Goal: Task Accomplishment & Management: Complete application form

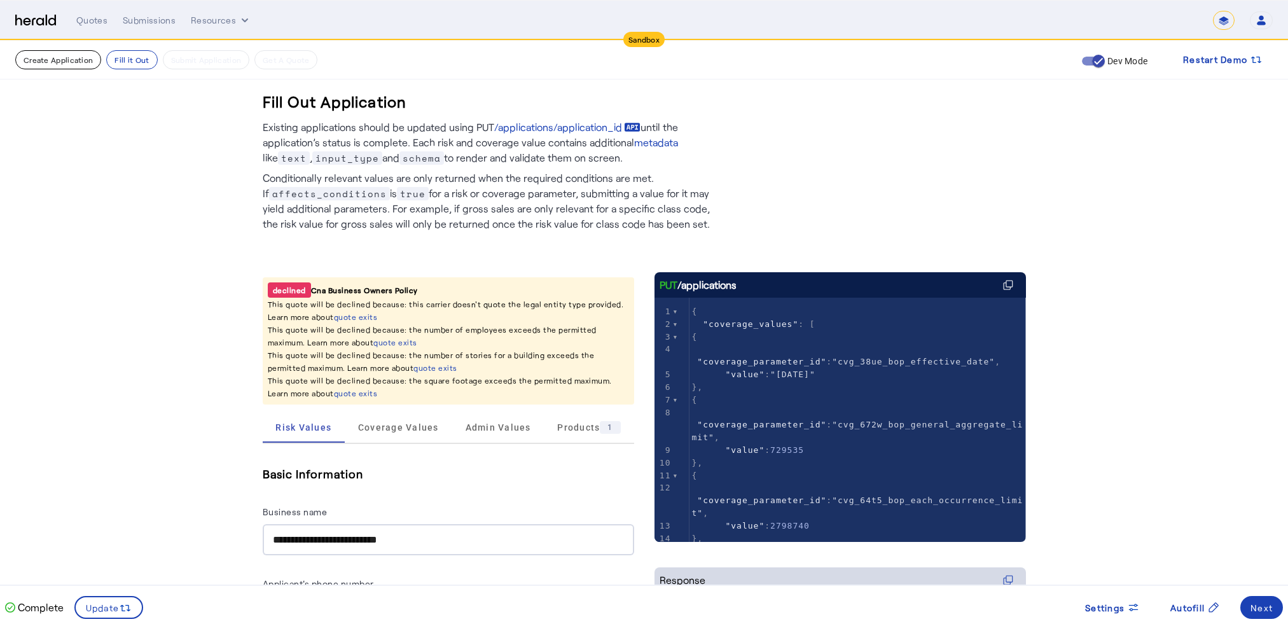
click at [53, 62] on button "Create Application" at bounding box center [58, 59] width 86 height 19
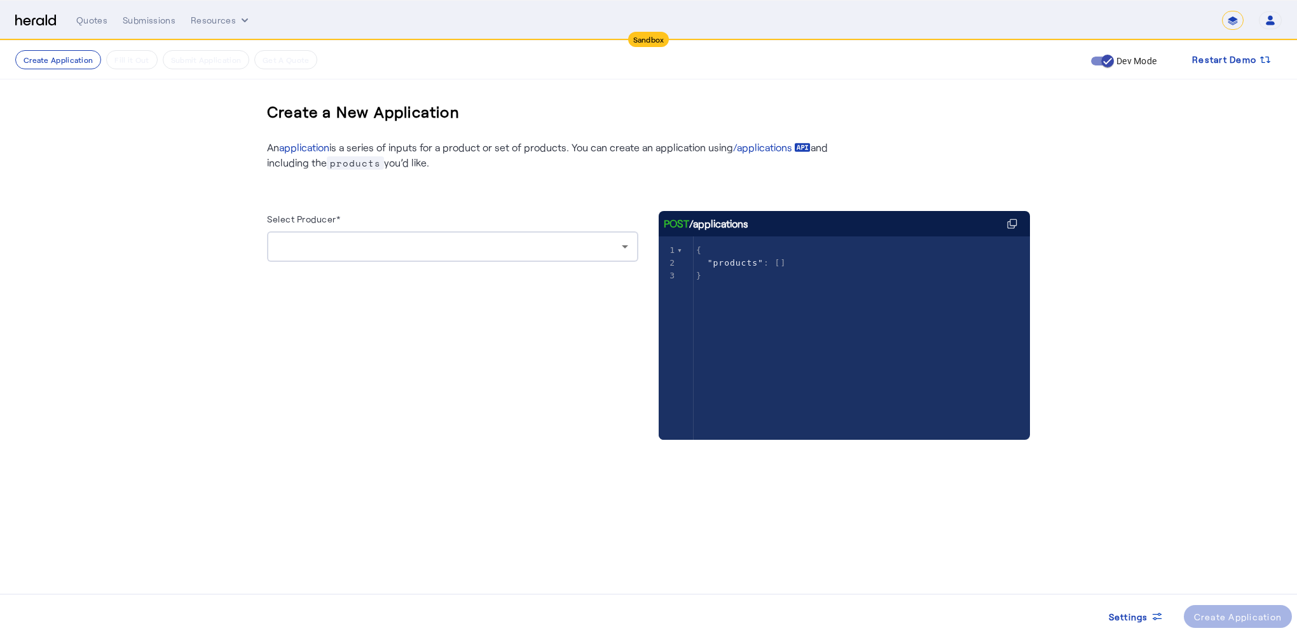
click at [332, 254] on div at bounding box center [452, 246] width 351 height 31
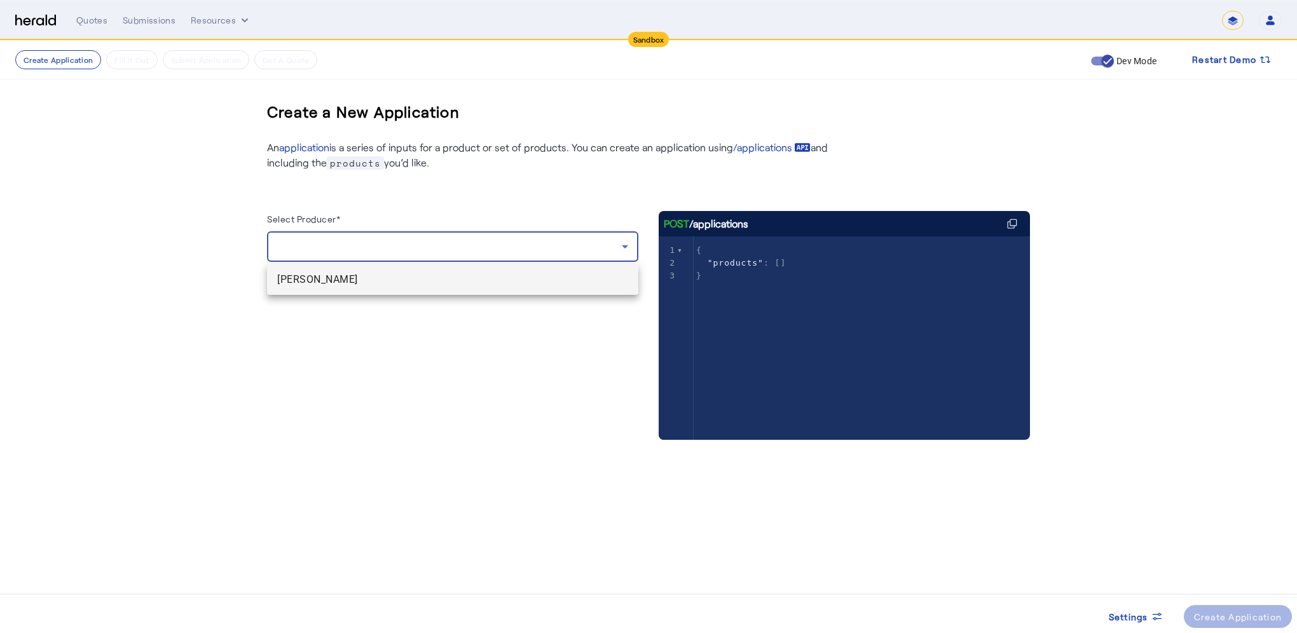
click at [307, 280] on span "[PERSON_NAME]" at bounding box center [452, 279] width 351 height 15
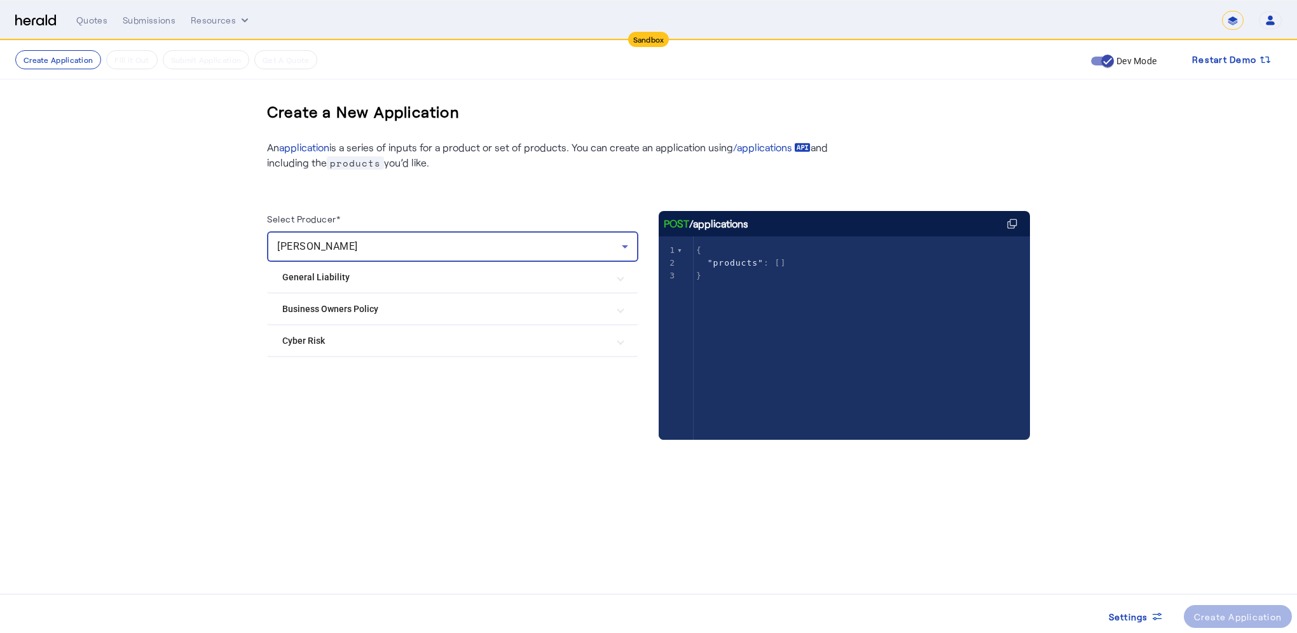
click at [301, 307] on Policy "Business Owners Policy" at bounding box center [445, 309] width 326 height 13
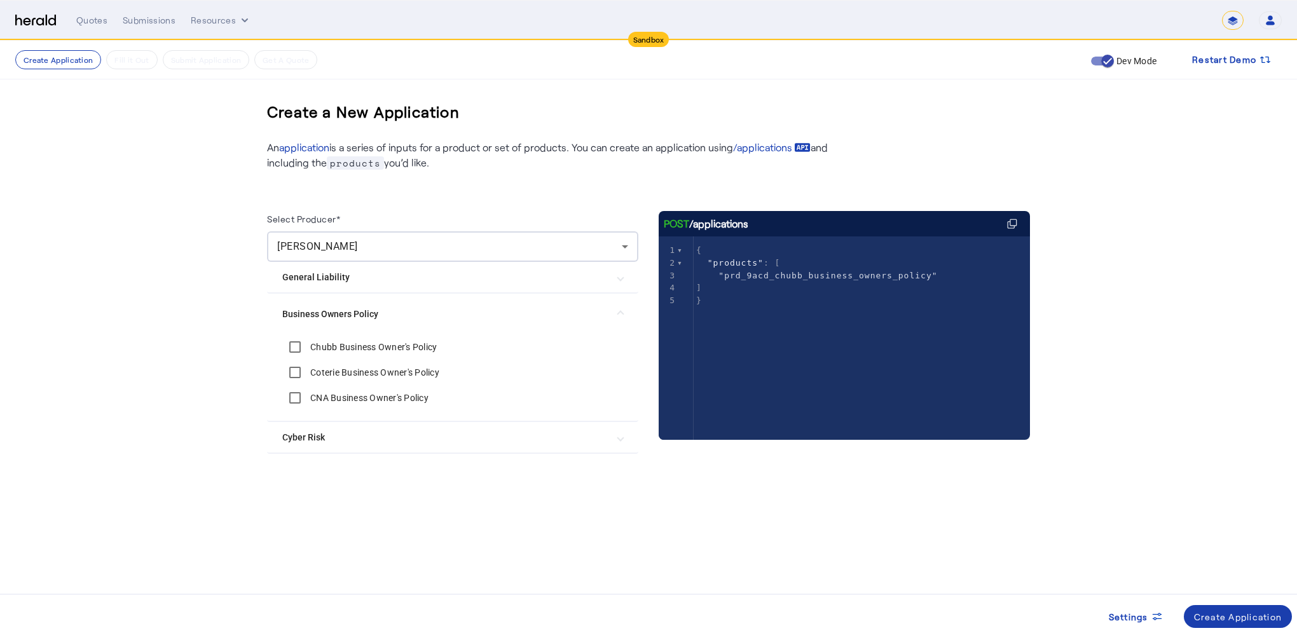
click at [1241, 617] on div "Create Application" at bounding box center [1238, 616] width 88 height 13
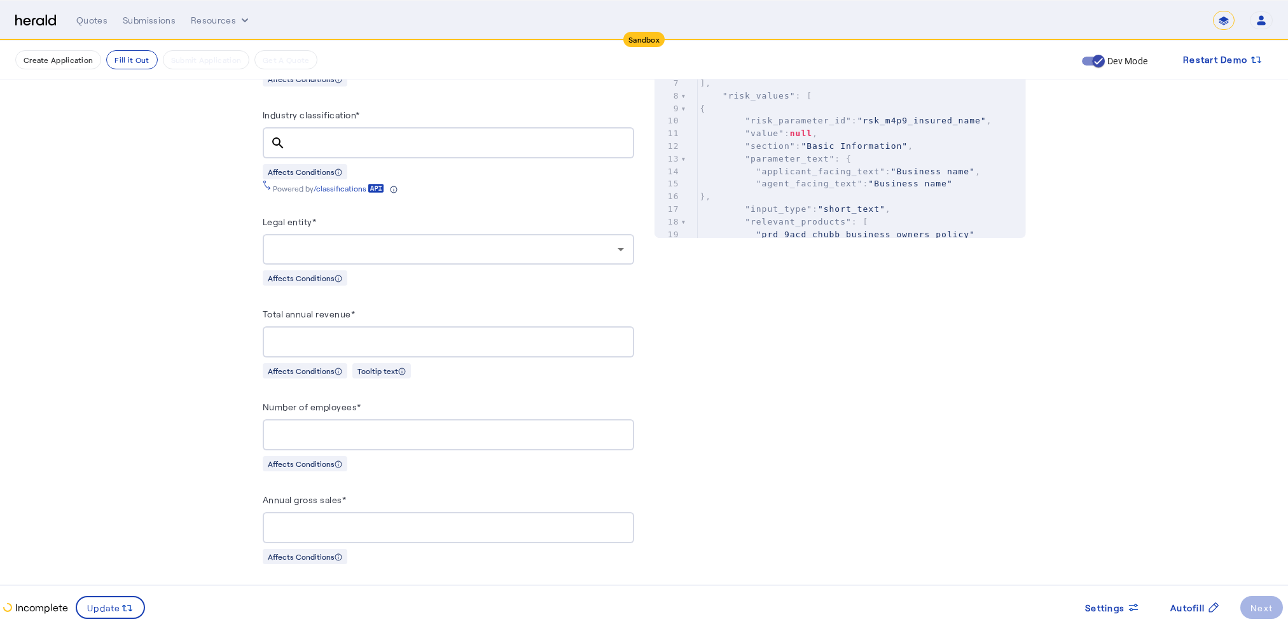
scroll to position [585, 0]
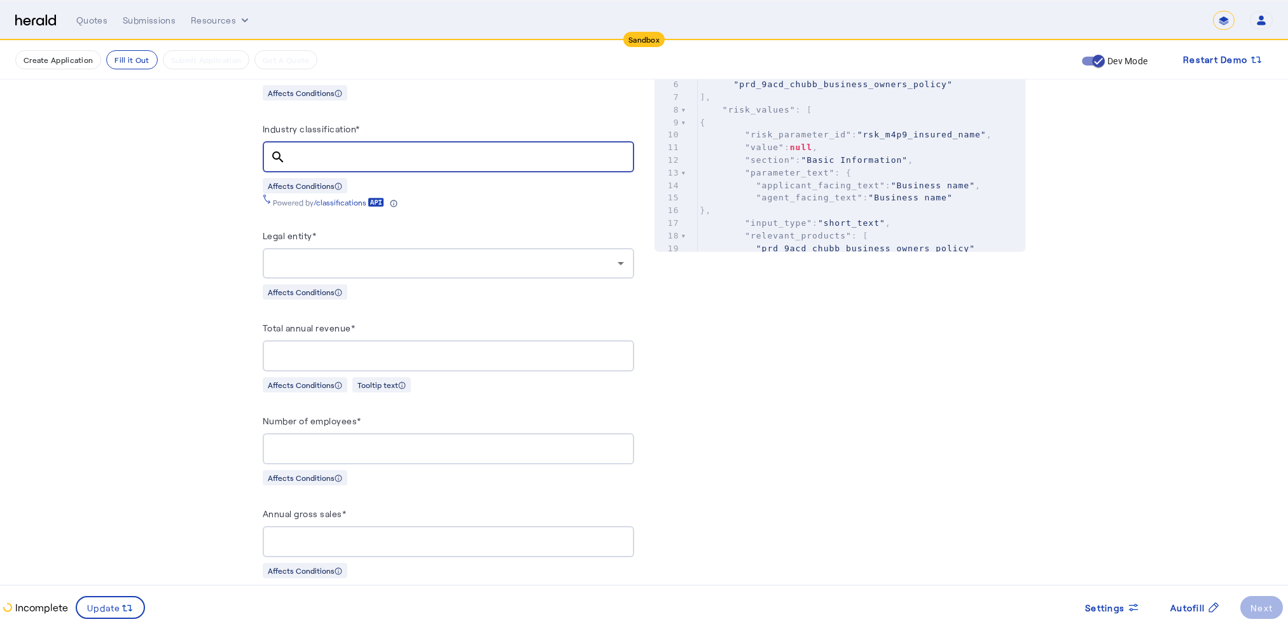
click at [320, 155] on input "Industry classification*" at bounding box center [460, 156] width 328 height 15
click at [328, 156] on input "Industry classification*" at bounding box center [460, 156] width 328 height 15
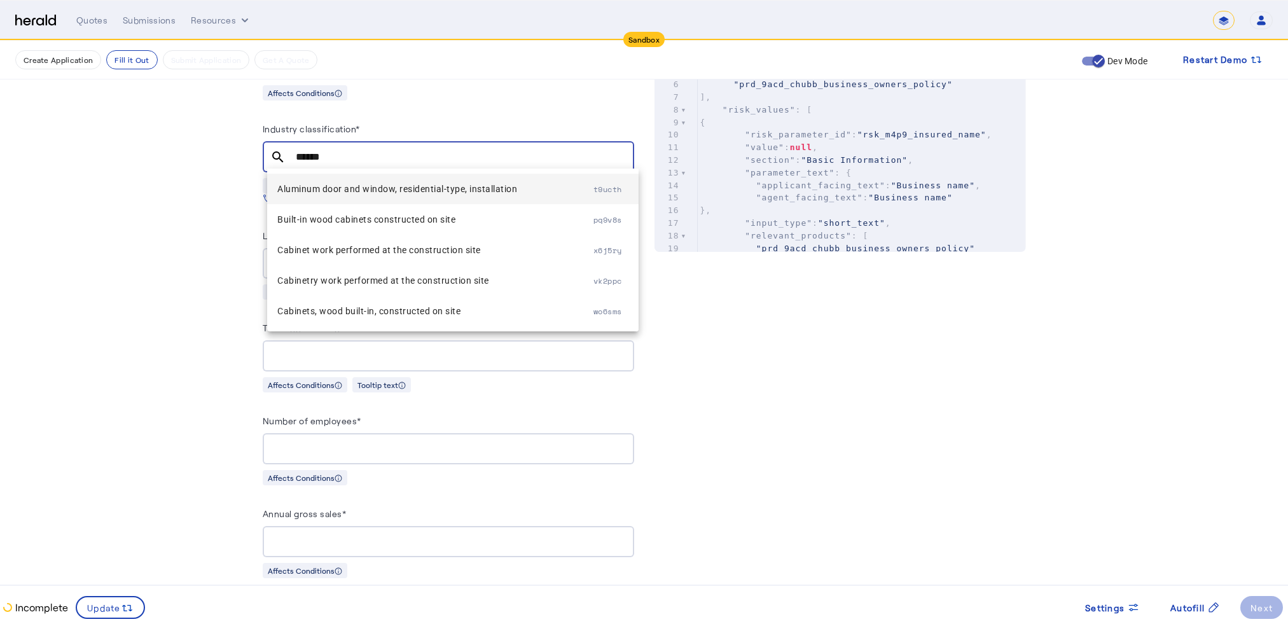
type input "******"
click at [606, 191] on span "t9ucth" at bounding box center [607, 189] width 29 height 11
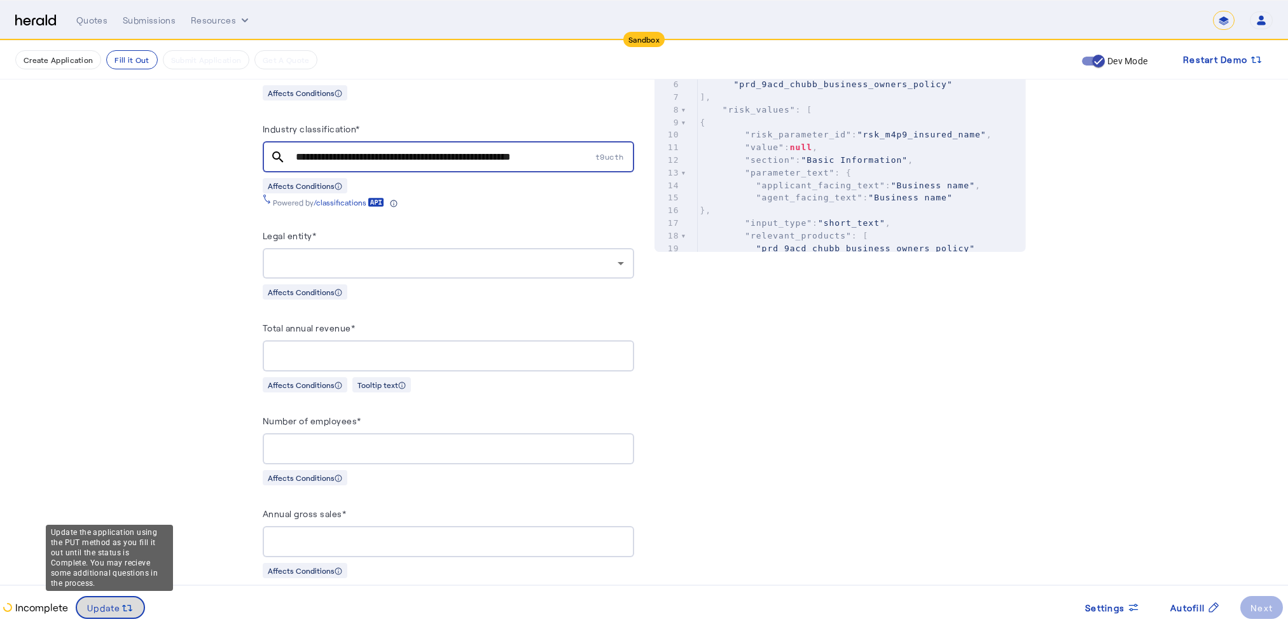
click at [122, 610] on icon at bounding box center [127, 608] width 13 height 13
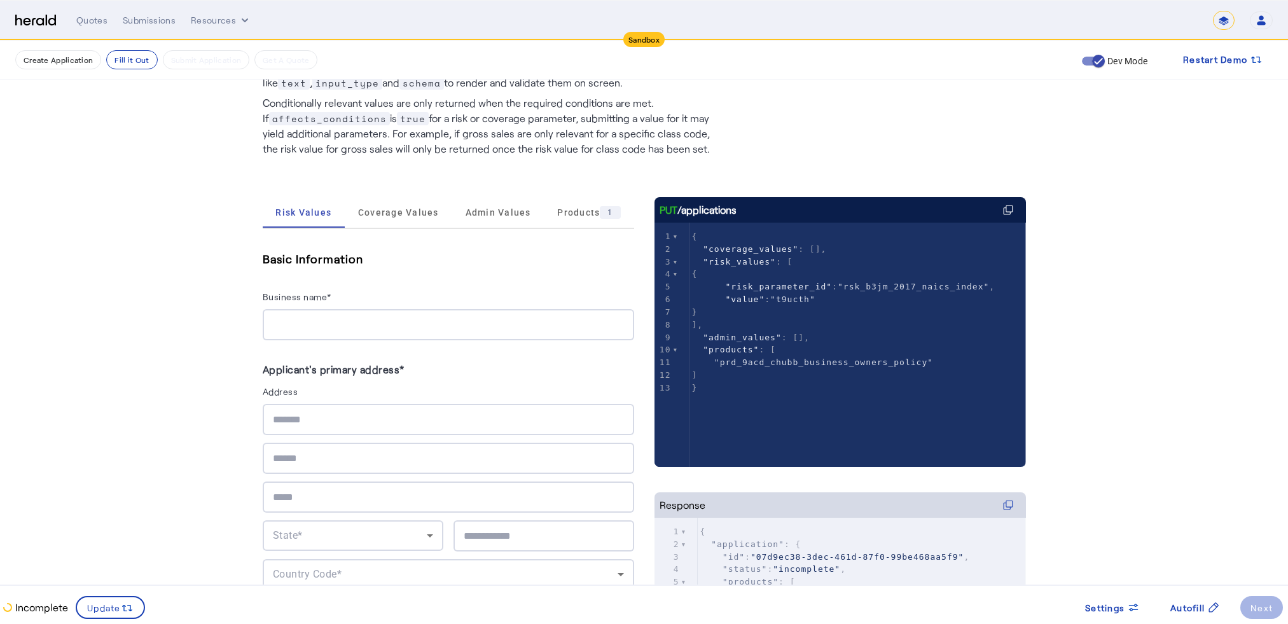
scroll to position [102, 0]
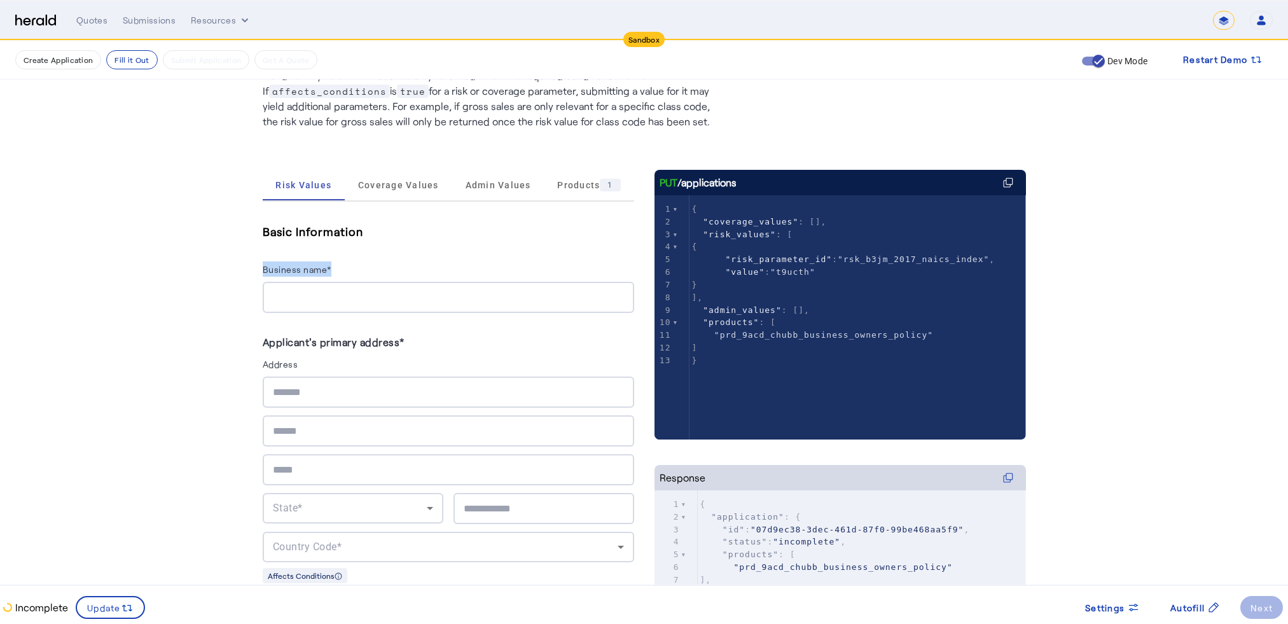
drag, startPoint x: 309, startPoint y: 270, endPoint x: 336, endPoint y: 268, distance: 27.4
drag, startPoint x: 348, startPoint y: 347, endPoint x: 413, endPoint y: 348, distance: 65.5
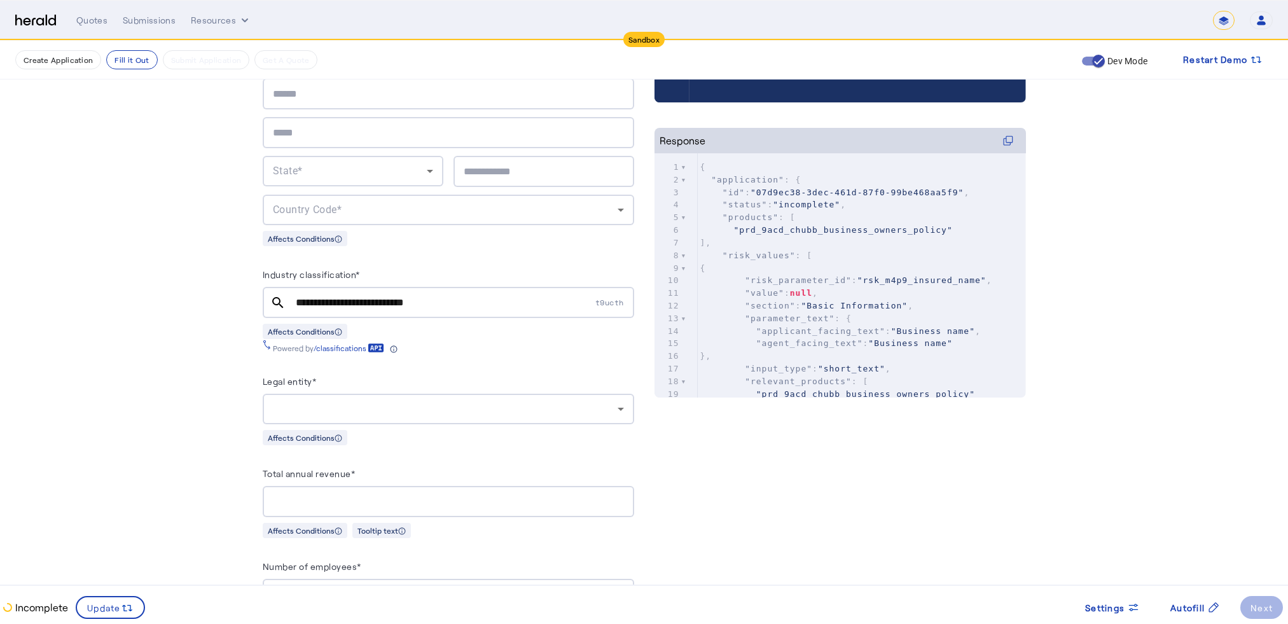
scroll to position [471, 0]
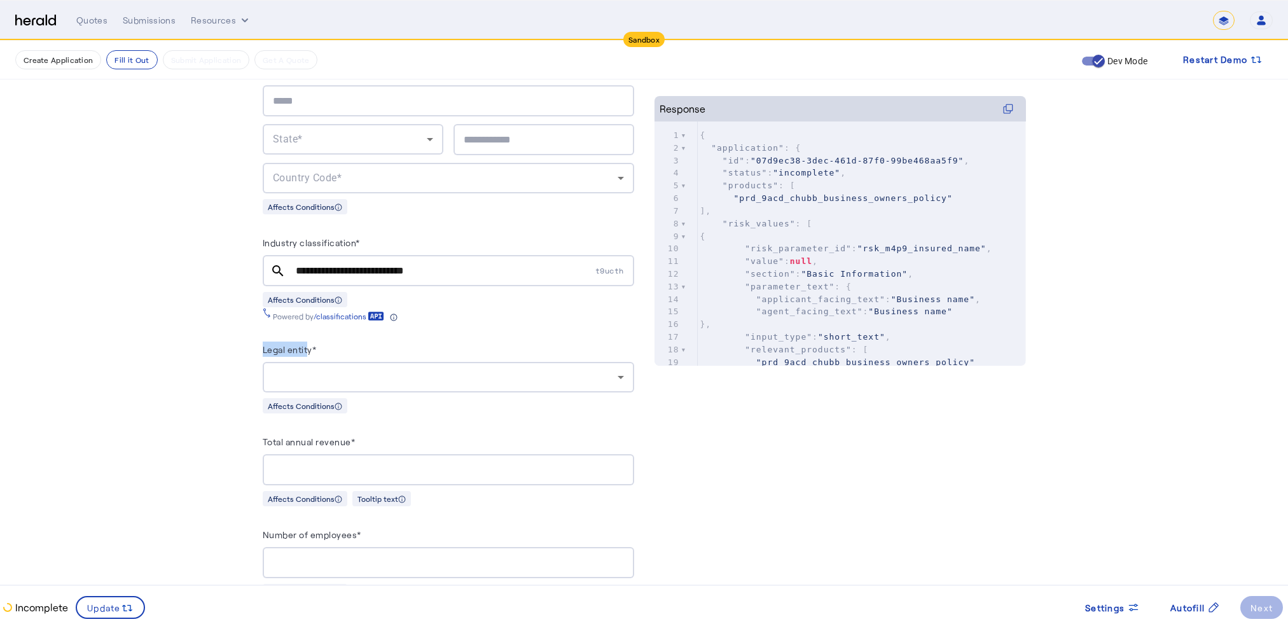
drag, startPoint x: 270, startPoint y: 346, endPoint x: 314, endPoint y: 346, distance: 44.5
copy label "Legal entit"
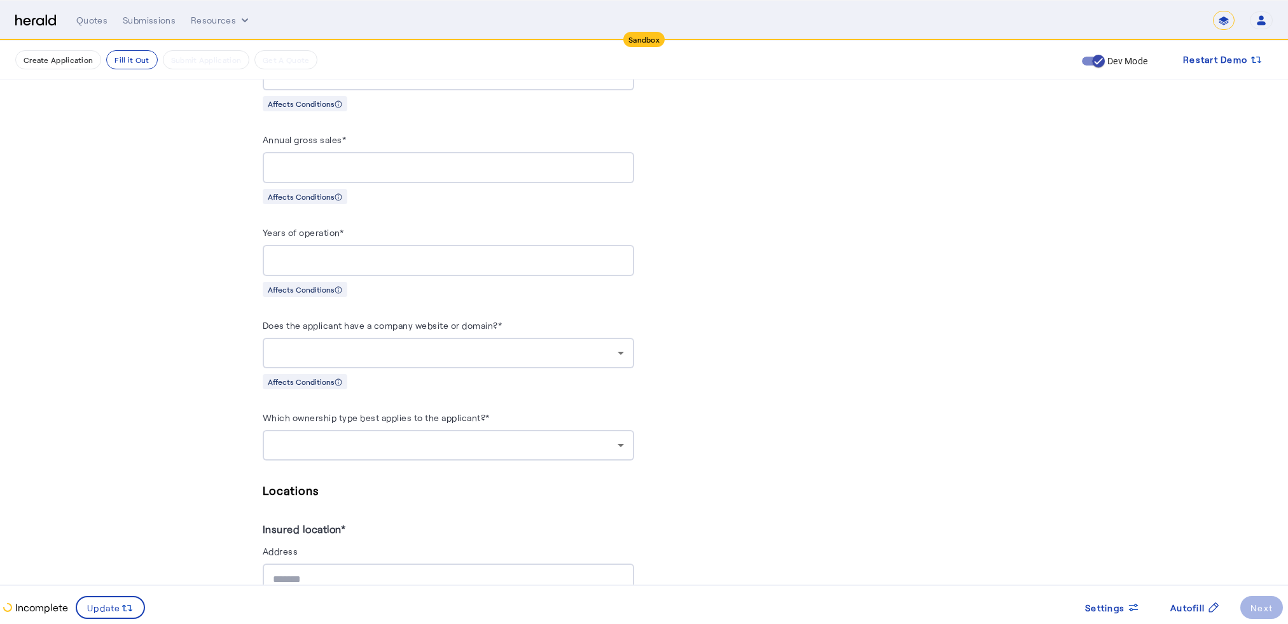
scroll to position [963, 0]
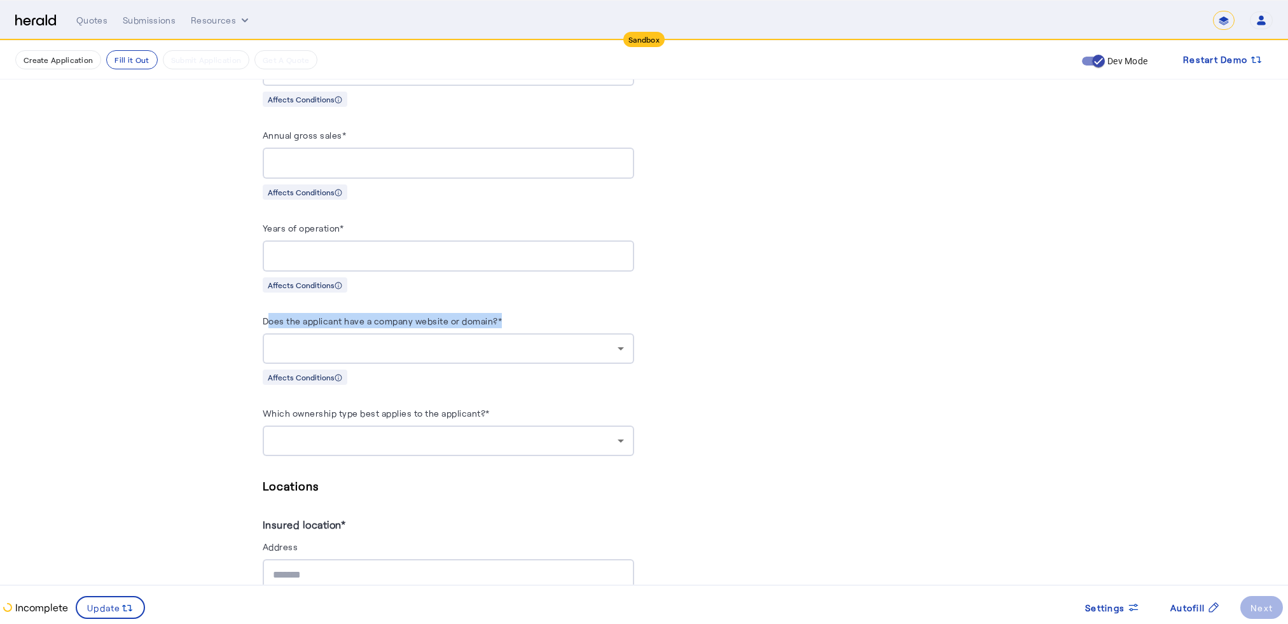
drag, startPoint x: 271, startPoint y: 313, endPoint x: 526, endPoint y: 322, distance: 255.1
click at [526, 322] on div "Does the applicant have a company website or domain?*" at bounding box center [448, 323] width 371 height 20
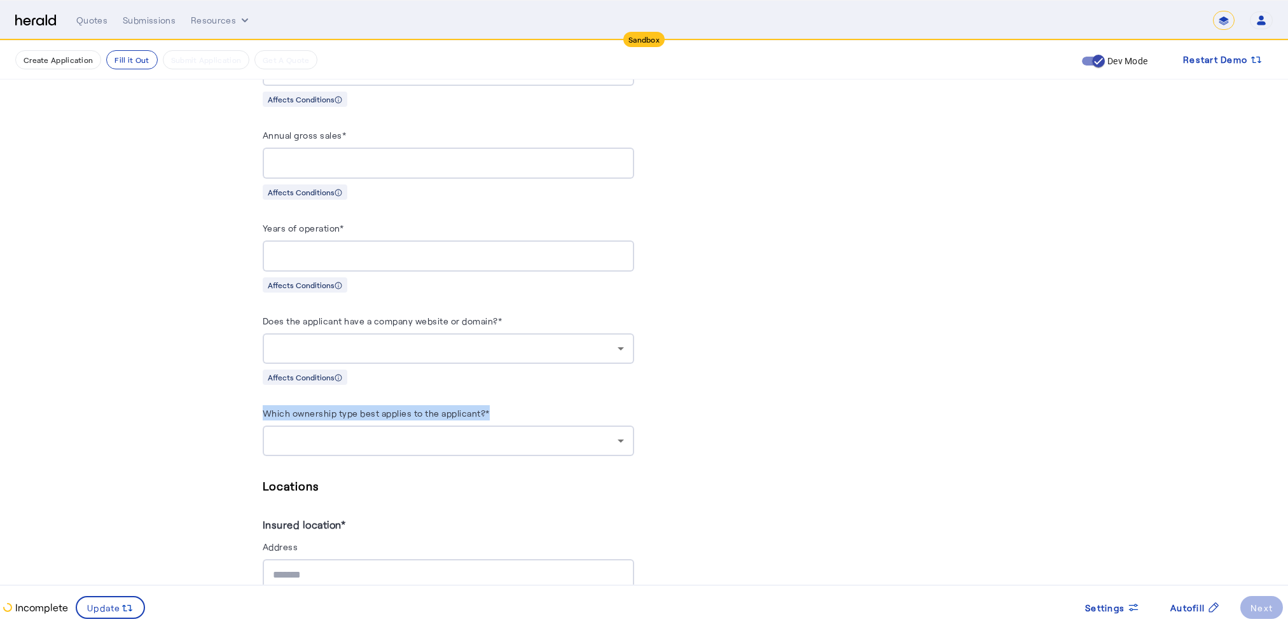
drag, startPoint x: 272, startPoint y: 408, endPoint x: 519, endPoint y: 400, distance: 247.5
click at [519, 405] on div "Which ownership type best applies to the applicant?*" at bounding box center [448, 415] width 371 height 20
copy label "Which ownership type best applies to the applicant?*"
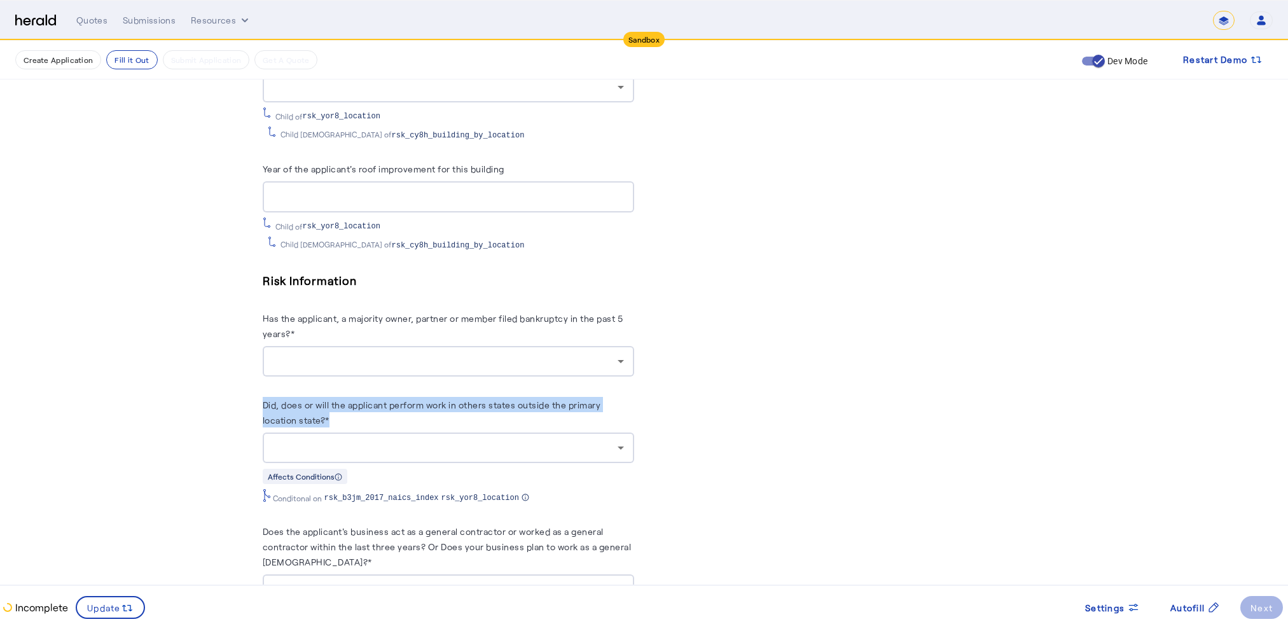
drag, startPoint x: 265, startPoint y: 388, endPoint x: 336, endPoint y: 399, distance: 72.8
copy label "Did, does or will the applicant perform work in others states outside the prima…"
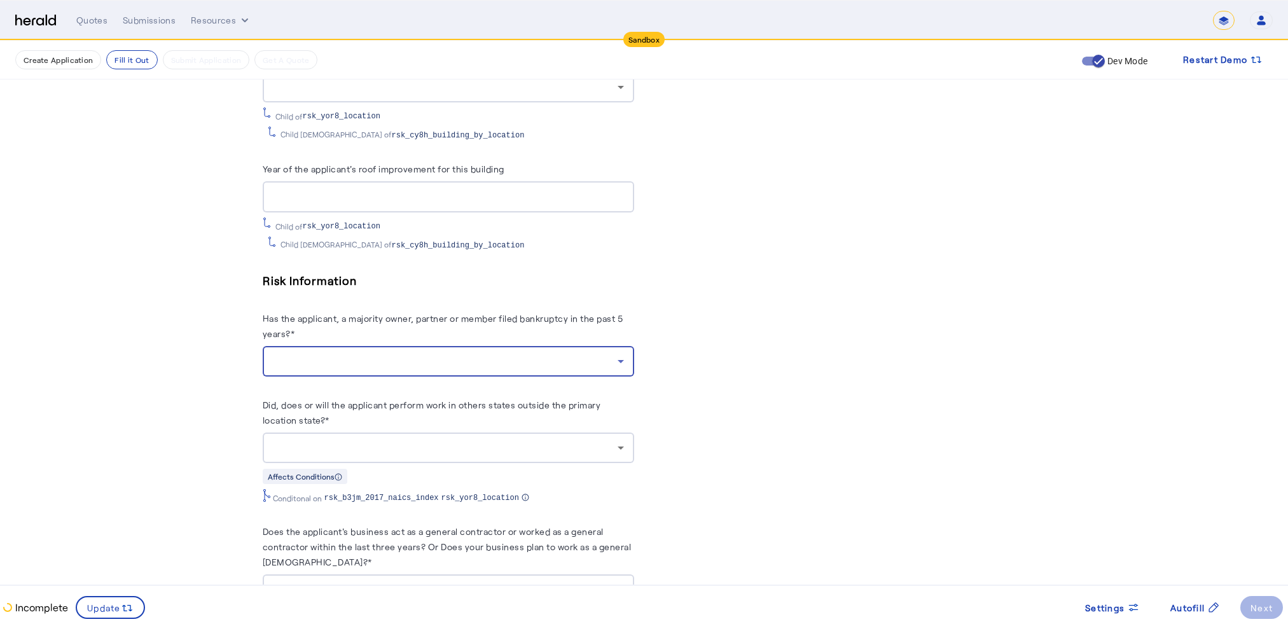
click at [342, 354] on div at bounding box center [445, 361] width 345 height 15
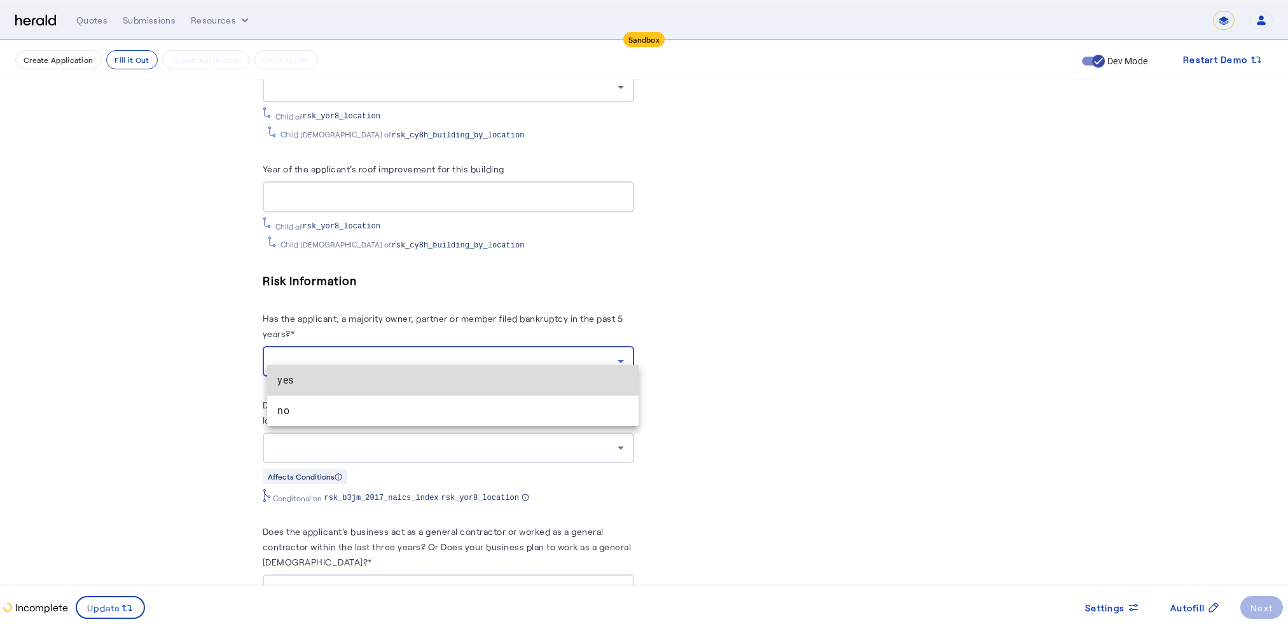
click at [310, 382] on span "yes" at bounding box center [452, 380] width 351 height 15
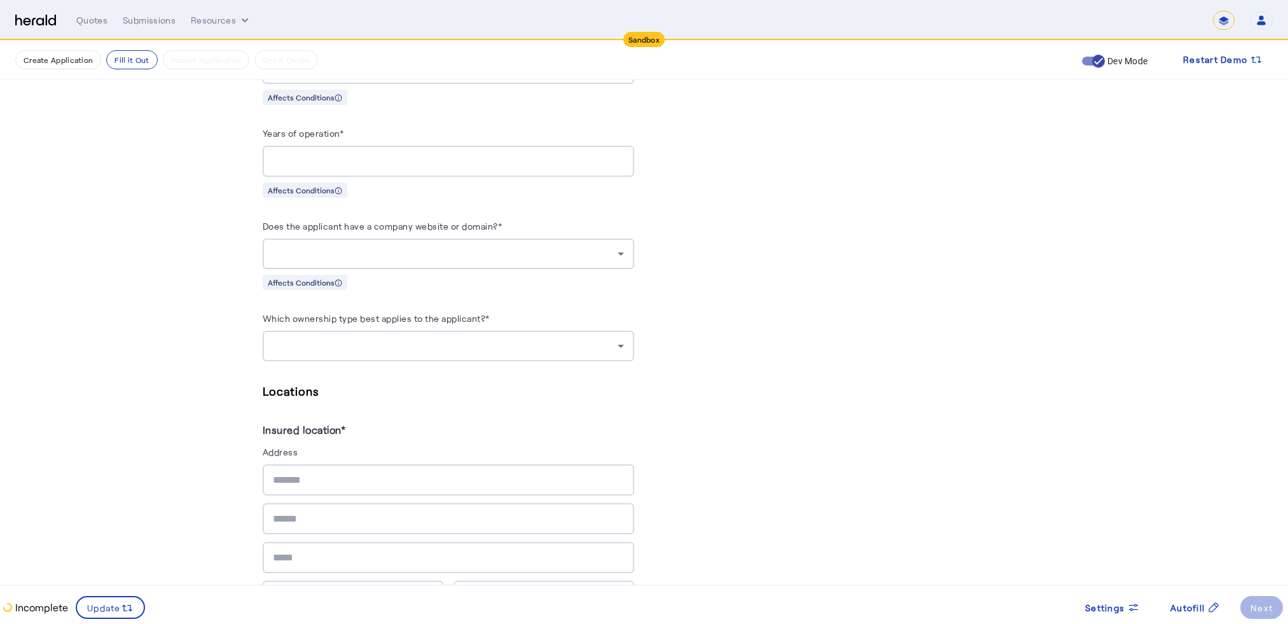
click at [417, 331] on div at bounding box center [448, 346] width 351 height 31
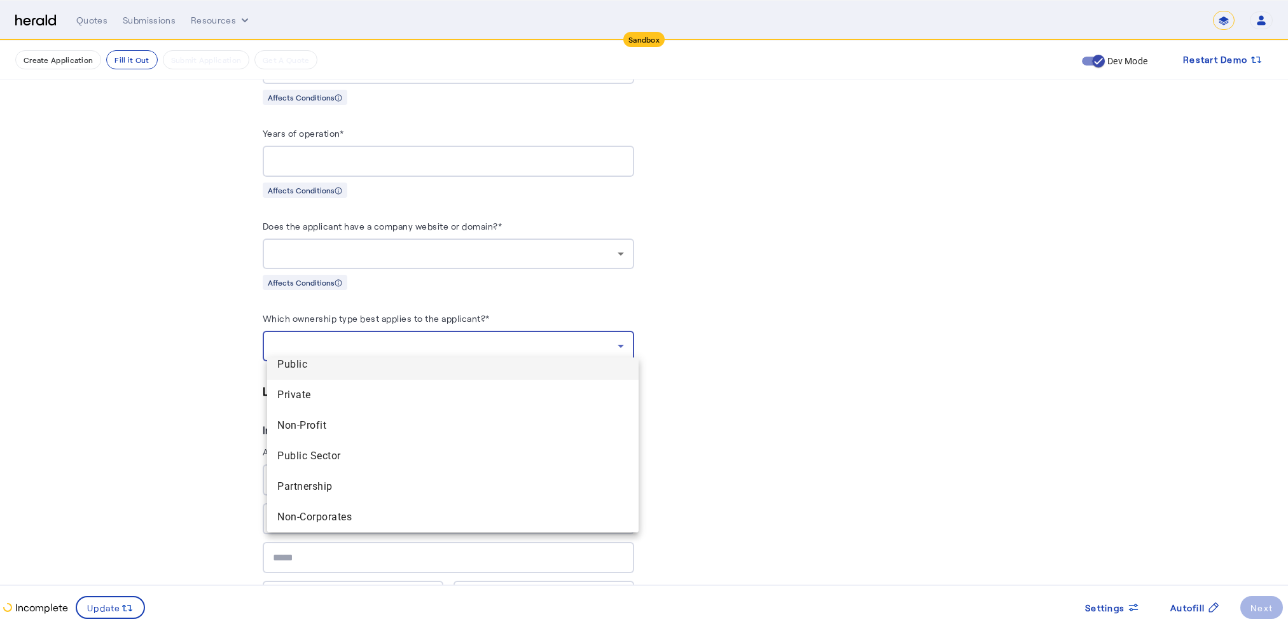
scroll to position [0, 0]
click at [783, 389] on div at bounding box center [644, 312] width 1288 height 624
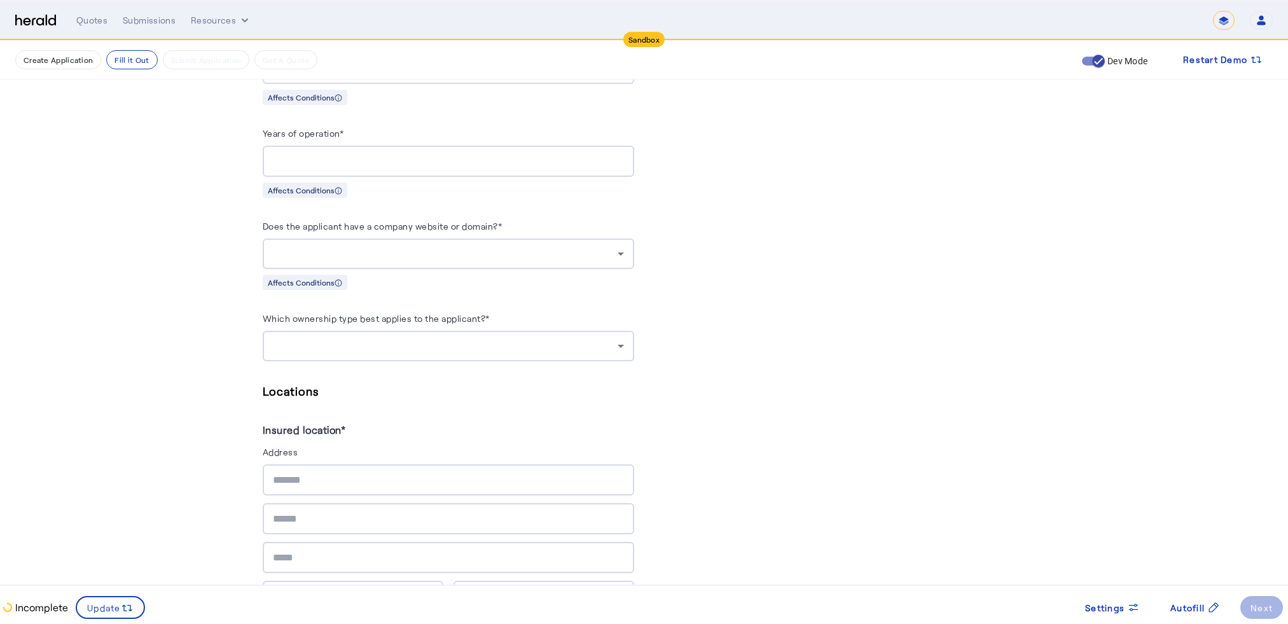
click at [490, 310] on herald-label "Which ownership type best applies to the applicant?*" at bounding box center [376, 320] width 227 height 20
drag, startPoint x: 512, startPoint y: 320, endPoint x: 504, endPoint y: 320, distance: 7.7
click at [505, 320] on div "Which ownership type best applies to the applicant?*" at bounding box center [448, 320] width 371 height 20
click at [503, 311] on div "Which ownership type best applies to the applicant?*" at bounding box center [448, 320] width 371 height 20
click at [349, 313] on label "Which ownership type best applies to the applicant?*" at bounding box center [376, 318] width 227 height 11
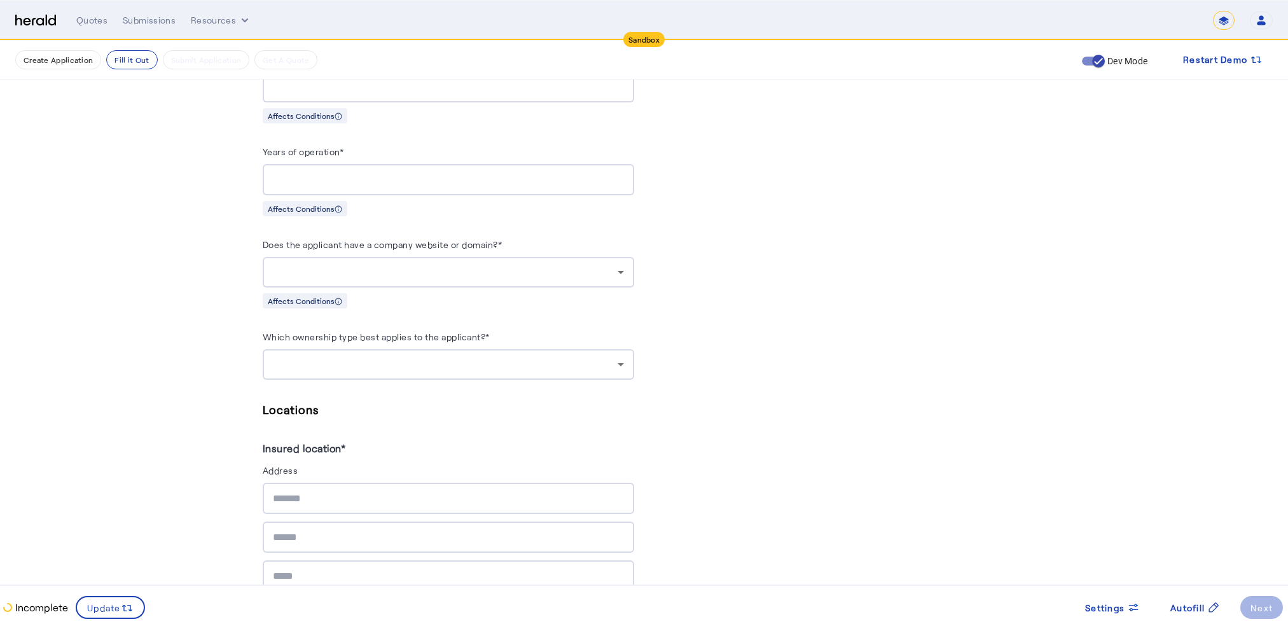
scroll to position [1017, 0]
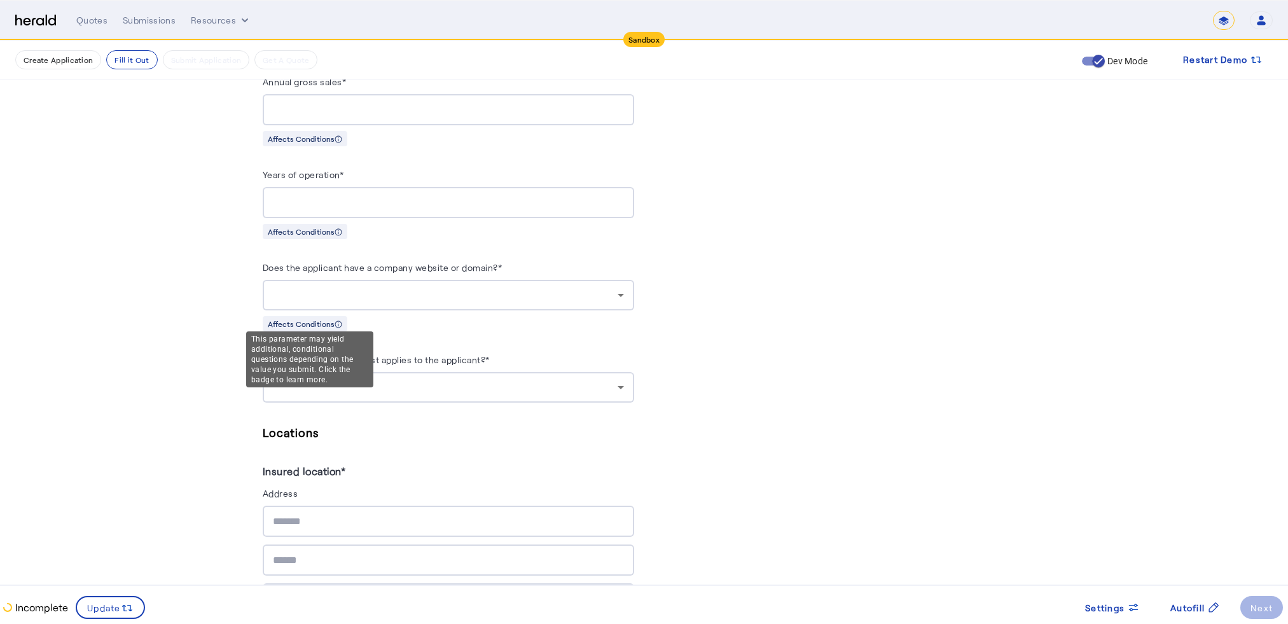
click at [342, 320] on icon at bounding box center [338, 324] width 8 height 8
